Goal: Transaction & Acquisition: Purchase product/service

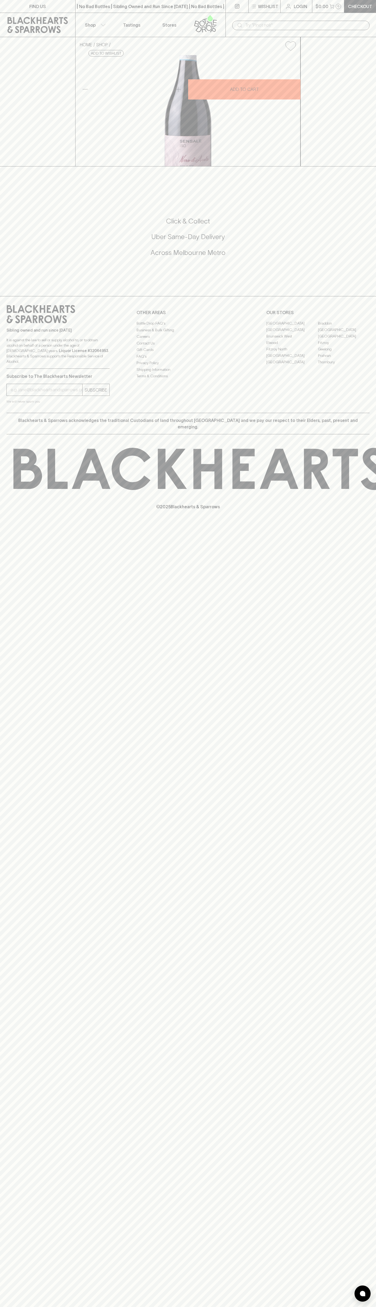
click at [35, 20] on icon at bounding box center [37, 25] width 67 height 16
click at [17, 1307] on html "FIND US | No Bad Bottles | Sibling Owned and Run Since 2006 | No Bad Bottles | …" at bounding box center [188, 653] width 376 height 1307
